Goal: Task Accomplishment & Management: Use online tool/utility

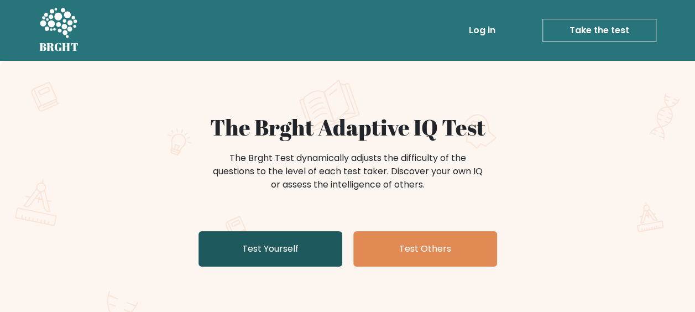
click at [313, 245] on link "Test Yourself" at bounding box center [270, 248] width 144 height 35
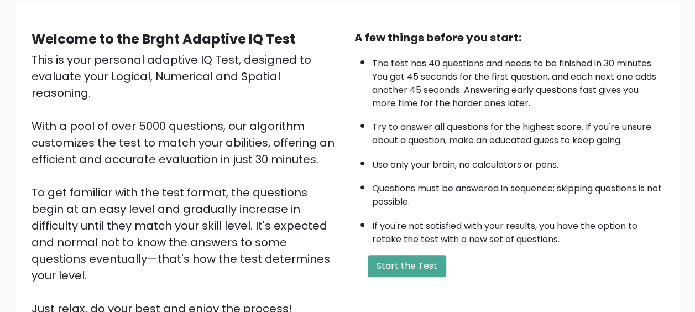
scroll to position [111, 0]
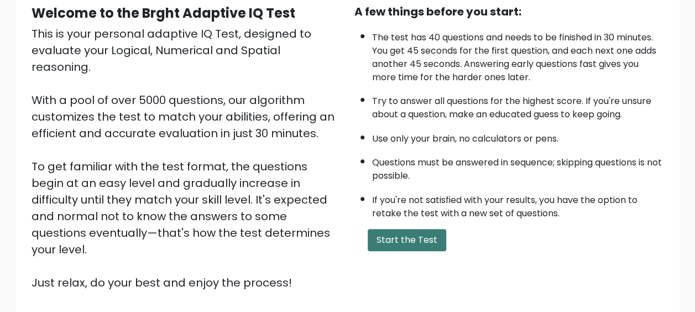
click at [396, 233] on button "Start the Test" at bounding box center [407, 240] width 78 height 22
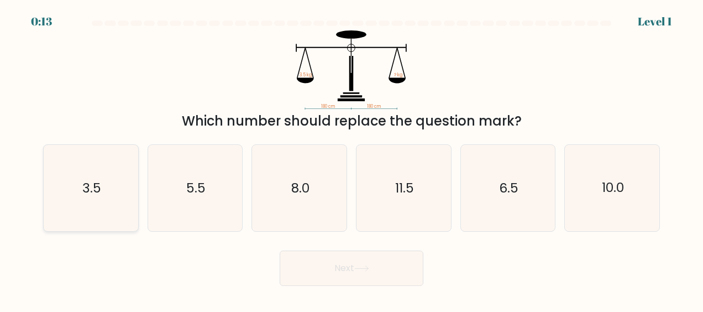
click at [111, 164] on icon "3.5" at bounding box center [91, 188] width 86 height 86
click at [352, 159] on input "a. 3.5" at bounding box center [352, 157] width 1 height 3
radio input "true"
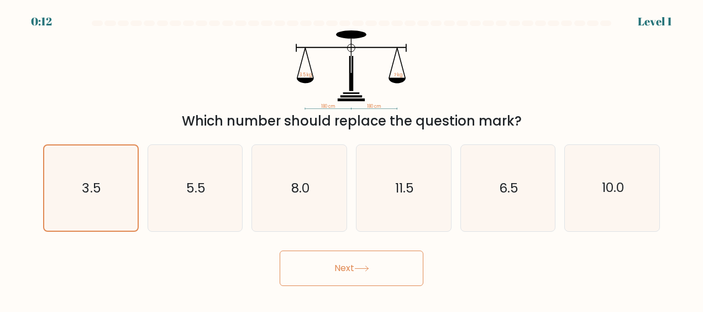
click at [306, 273] on button "Next" at bounding box center [352, 267] width 144 height 35
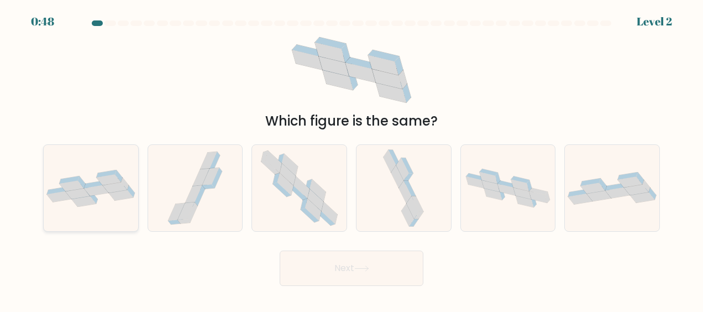
click at [96, 178] on icon at bounding box center [91, 188] width 95 height 37
click at [352, 159] on input "a." at bounding box center [352, 157] width 1 height 3
radio input "true"
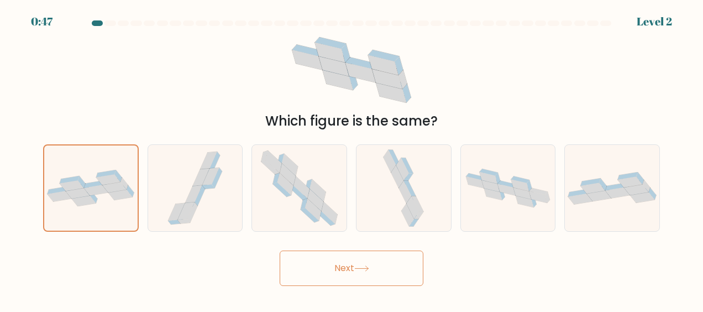
click at [318, 282] on button "Next" at bounding box center [352, 267] width 144 height 35
click at [319, 271] on button "Next" at bounding box center [352, 267] width 144 height 35
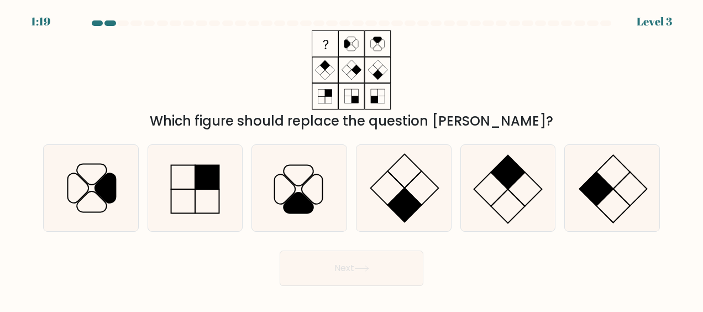
drag, startPoint x: 291, startPoint y: 182, endPoint x: 327, endPoint y: 282, distance: 106.5
click at [291, 183] on icon at bounding box center [284, 189] width 20 height 29
click at [352, 159] on input "c." at bounding box center [352, 157] width 1 height 3
radio input "true"
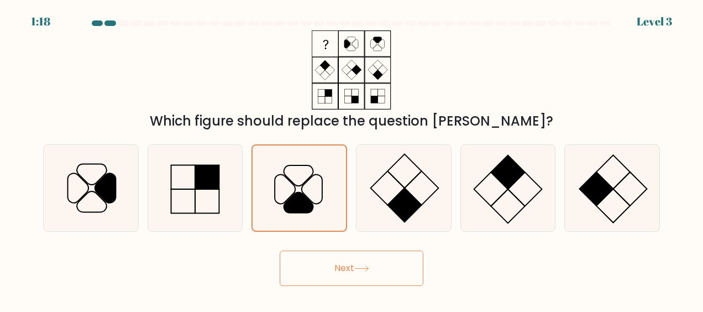
click at [353, 270] on button "Next" at bounding box center [352, 267] width 144 height 35
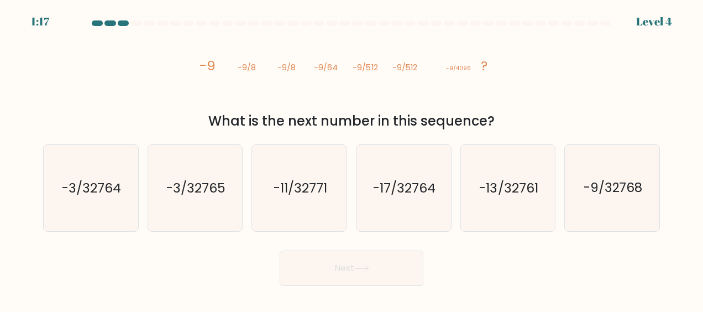
click at [341, 266] on button "Next" at bounding box center [352, 267] width 144 height 35
click at [413, 190] on text "-17/32764" at bounding box center [404, 188] width 62 height 18
click at [352, 159] on input "d. -17/32764" at bounding box center [352, 157] width 1 height 3
radio input "true"
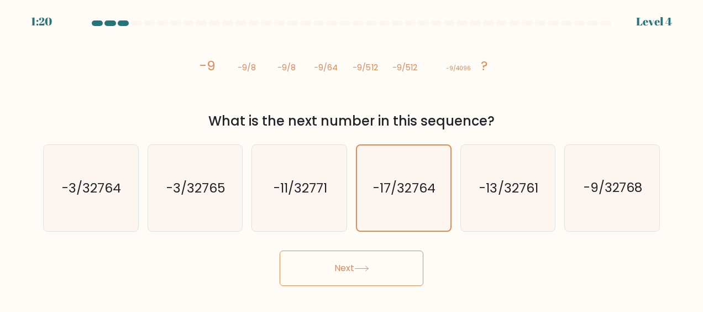
click at [340, 261] on button "Next" at bounding box center [352, 267] width 144 height 35
